Goal: Information Seeking & Learning: Learn about a topic

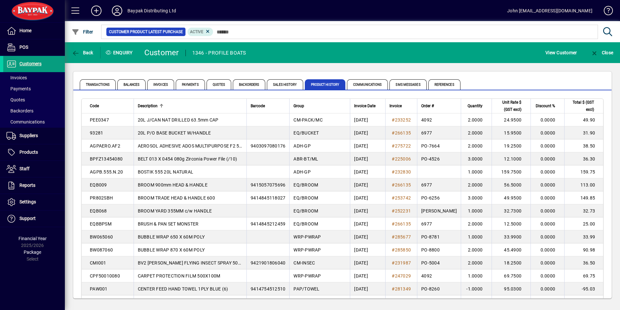
scroll to position [615, 0]
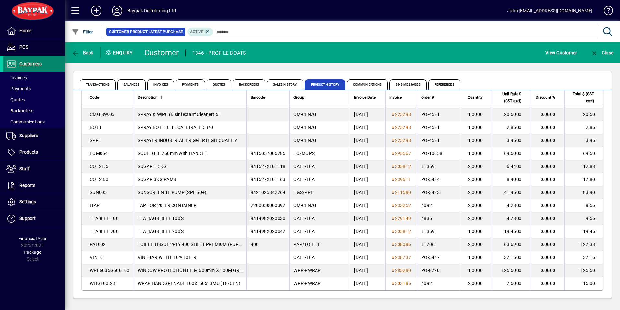
click at [35, 64] on span "Customers" at bounding box center [30, 63] width 22 height 5
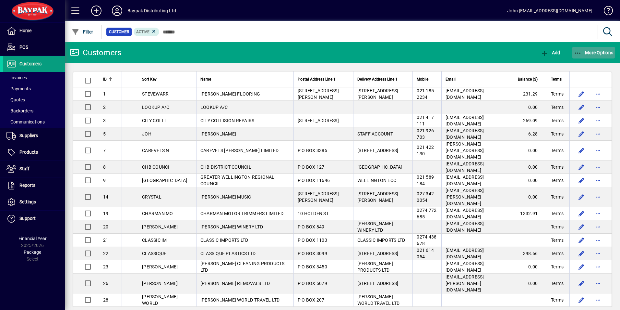
click at [580, 51] on icon "button" at bounding box center [578, 53] width 8 height 6
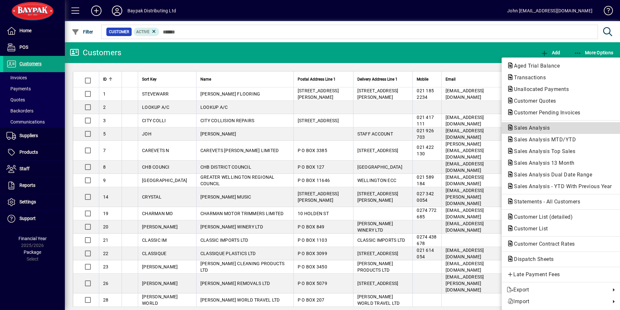
click at [532, 128] on span "Sales Analysis" at bounding box center [530, 128] width 46 height 6
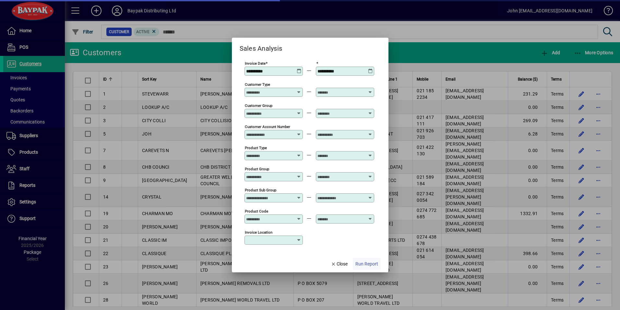
type input "**********"
click at [370, 263] on span "Run Report" at bounding box center [367, 263] width 23 height 7
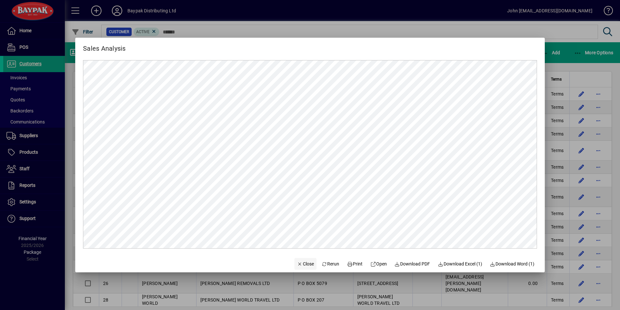
click at [300, 263] on span "Close" at bounding box center [305, 263] width 17 height 7
